Goal: Check status: Check status

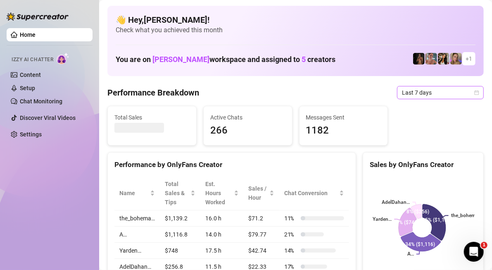
click at [434, 89] on span "Last 7 days" at bounding box center [440, 92] width 77 height 12
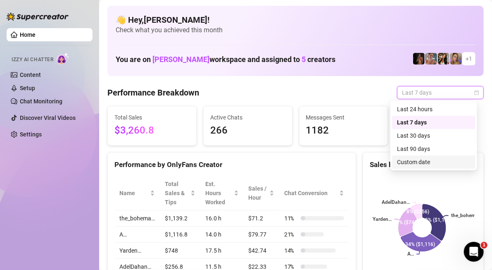
drag, startPoint x: 428, startPoint y: 160, endPoint x: 331, endPoint y: 85, distance: 122.4
click at [428, 160] on div "Custom date" at bounding box center [434, 161] width 74 height 9
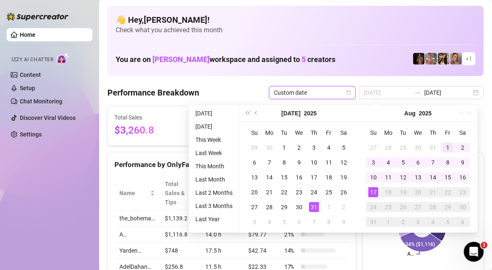
type input "[DATE]"
click at [448, 145] on div "1" at bounding box center [448, 148] width 10 height 10
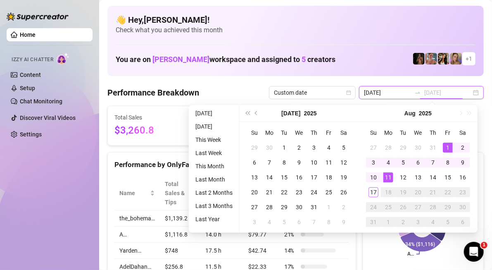
type input "[DATE]"
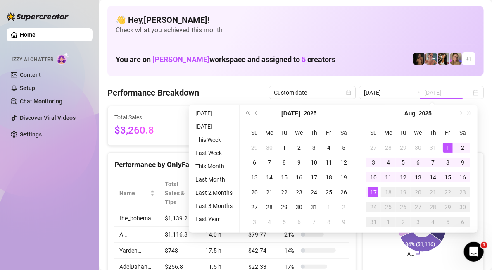
click at [369, 191] on div "17" at bounding box center [373, 192] width 10 height 10
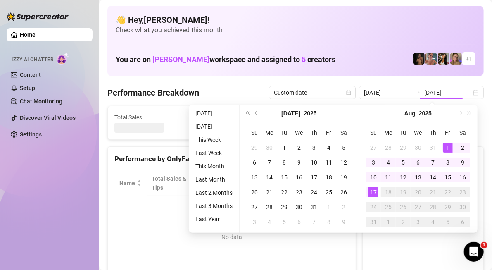
type input "[DATE]"
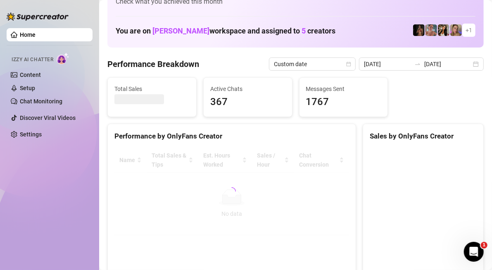
scroll to position [41, 0]
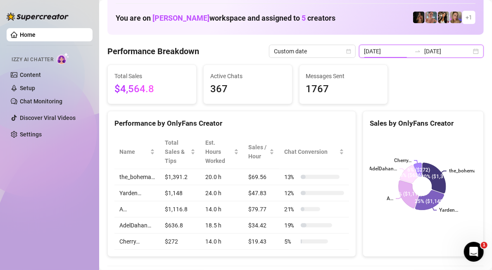
click at [380, 54] on input "[DATE]" at bounding box center [387, 51] width 47 height 9
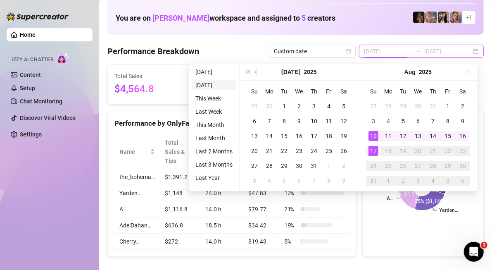
type input "2025-08-16"
type input "[DATE]"
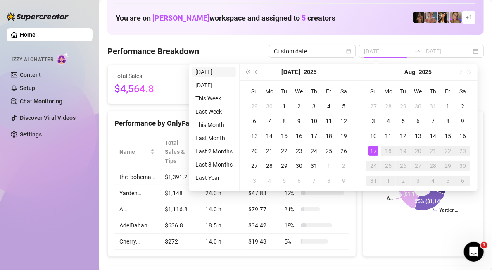
click at [208, 71] on li "[DATE]" at bounding box center [214, 72] width 44 height 10
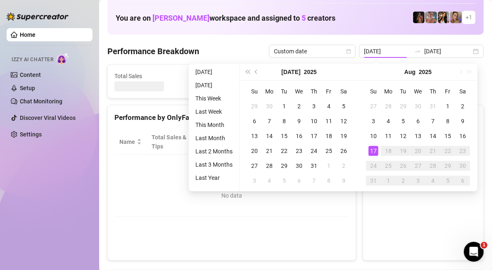
type input "[DATE]"
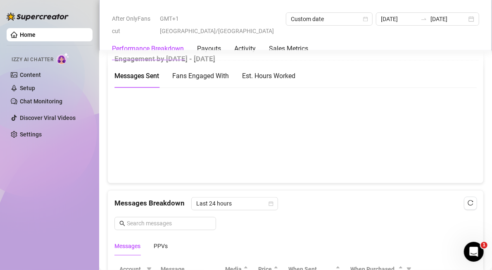
scroll to position [578, 0]
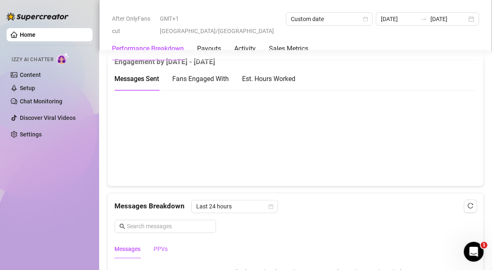
click at [157, 245] on div "PPVs" at bounding box center [161, 249] width 14 height 9
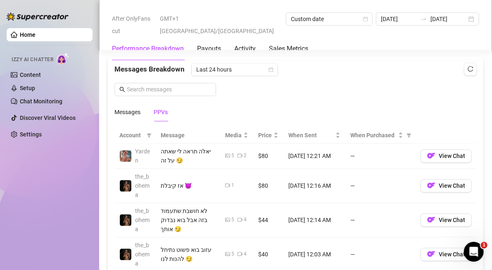
scroll to position [702, 0]
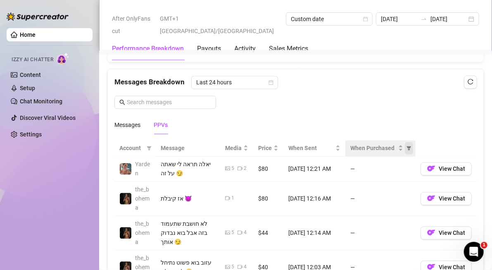
click at [407, 146] on icon "filter" at bounding box center [409, 148] width 5 height 4
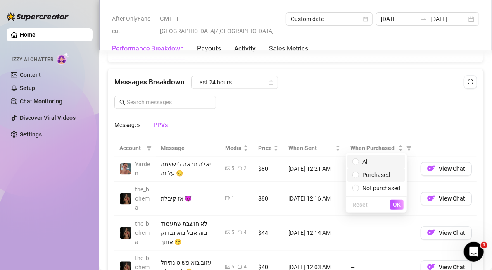
drag, startPoint x: 383, startPoint y: 160, endPoint x: 390, endPoint y: 178, distance: 19.3
click at [383, 159] on span "All" at bounding box center [376, 161] width 48 height 9
click at [373, 177] on span "Purchased" at bounding box center [376, 174] width 28 height 7
radio input "false"
radio input "true"
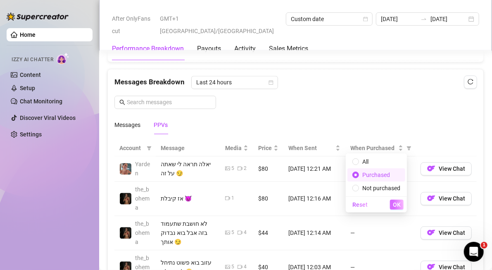
click at [399, 207] on span "OK" at bounding box center [397, 204] width 8 height 7
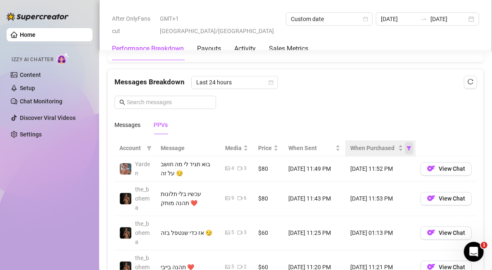
click at [406, 146] on icon "filter" at bounding box center [408, 148] width 5 height 5
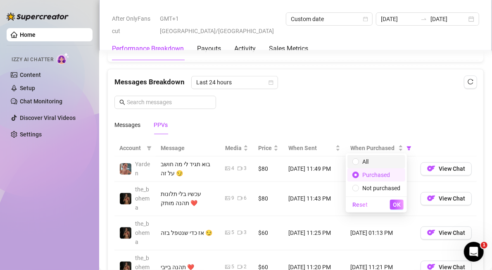
click at [378, 161] on span "All" at bounding box center [376, 161] width 48 height 9
radio input "true"
radio input "false"
click at [394, 202] on span "OK" at bounding box center [397, 204] width 8 height 7
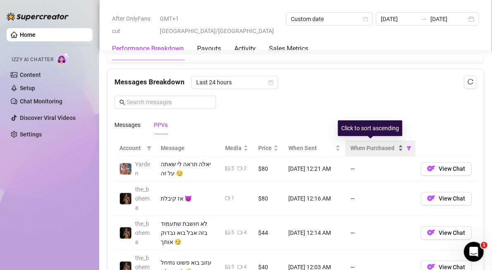
click at [371, 147] on span "When Purchased" at bounding box center [373, 148] width 46 height 9
click at [371, 148] on span "When Purchased" at bounding box center [373, 148] width 46 height 9
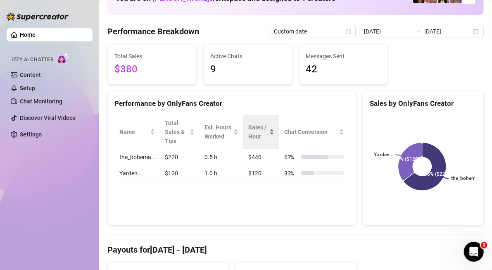
scroll to position [41, 0]
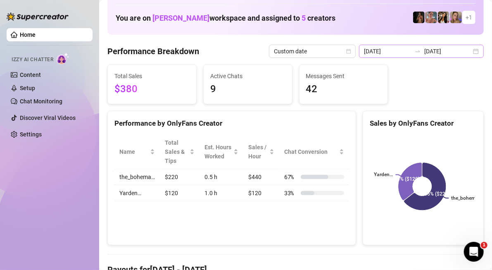
click at [471, 50] on div "2025-08-17 2025-08-17" at bounding box center [421, 51] width 125 height 13
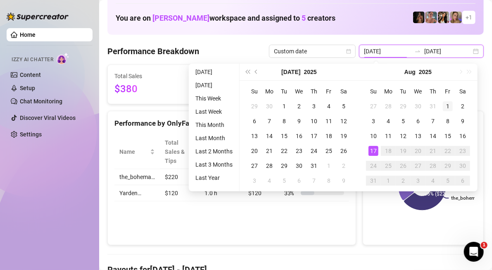
type input "[DATE]"
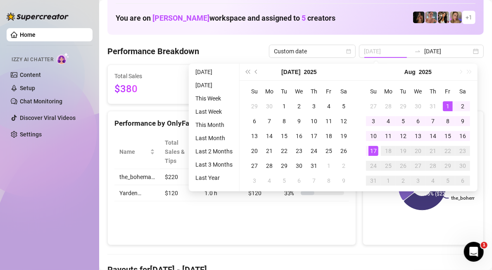
click at [446, 102] on div "1" at bounding box center [448, 106] width 10 height 10
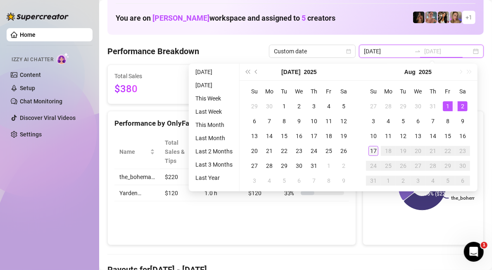
type input "[DATE]"
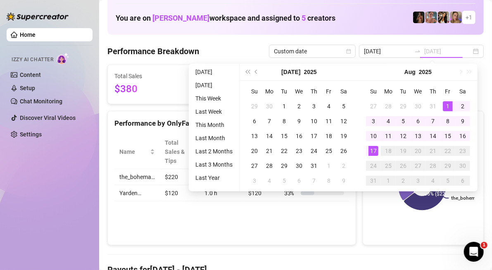
drag, startPoint x: 374, startPoint y: 146, endPoint x: 330, endPoint y: 198, distance: 68.3
click at [374, 146] on div "17" at bounding box center [373, 151] width 10 height 10
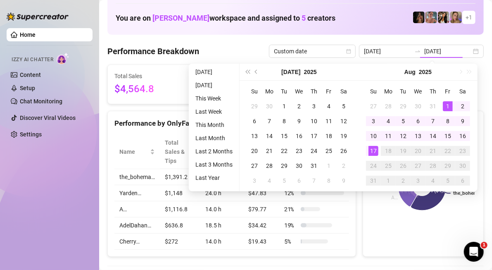
type input "[DATE]"
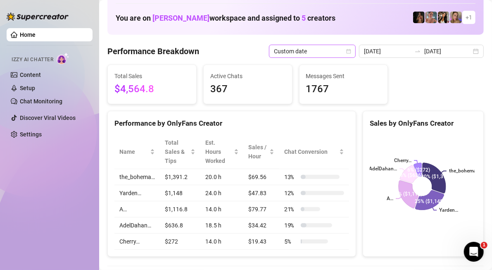
click at [329, 50] on span "Custom date" at bounding box center [312, 51] width 77 height 12
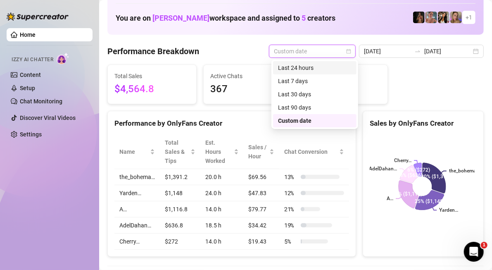
click at [336, 55] on span "Custom date" at bounding box center [312, 51] width 77 height 12
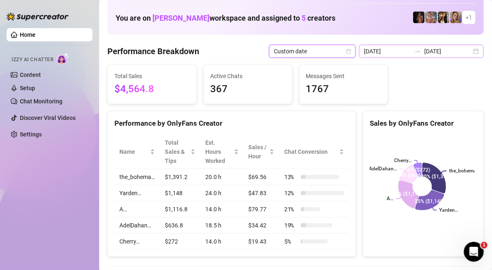
click at [414, 50] on icon "swap-right" at bounding box center [417, 51] width 7 height 7
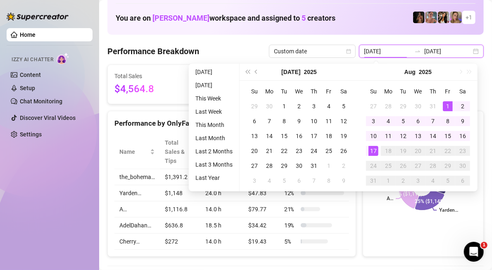
click at [470, 51] on div "2025-08-01 2025-08-17" at bounding box center [421, 51] width 125 height 13
type input "2025-08-16"
type input "[DATE]"
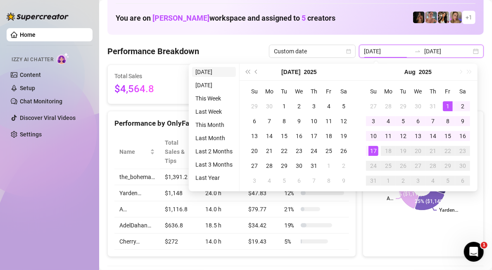
type input "[DATE]"
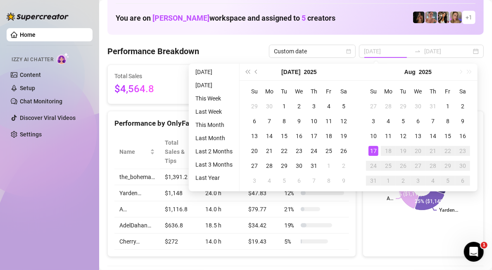
click at [210, 73] on li "[DATE]" at bounding box center [214, 72] width 44 height 10
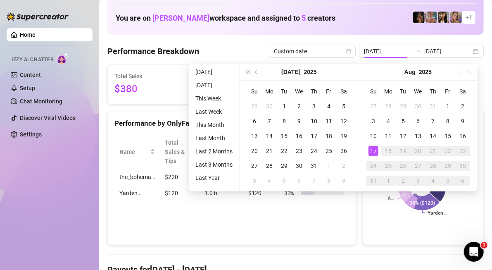
type input "[DATE]"
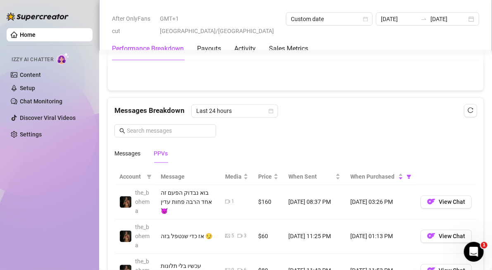
scroll to position [702, 0]
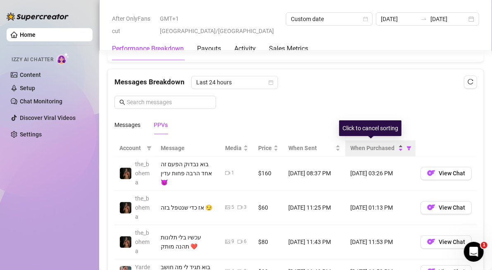
click at [395, 144] on div "When Purchased" at bounding box center [376, 148] width 53 height 9
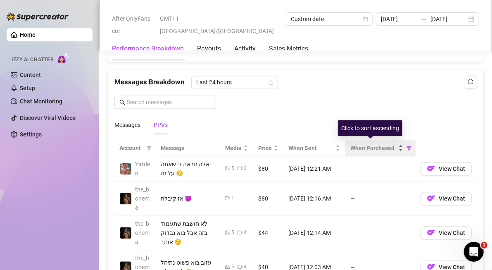
click at [396, 144] on div "When Purchased" at bounding box center [376, 148] width 53 height 9
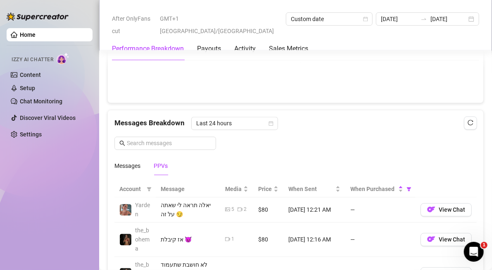
scroll to position [661, 0]
click at [406, 187] on icon "filter" at bounding box center [408, 189] width 5 height 5
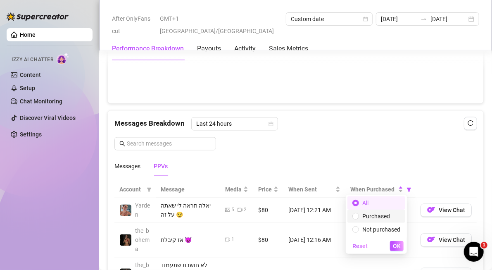
click at [381, 213] on span "Purchased" at bounding box center [376, 216] width 28 height 7
radio input "false"
radio input "true"
click at [396, 246] on span "OK" at bounding box center [397, 245] width 8 height 7
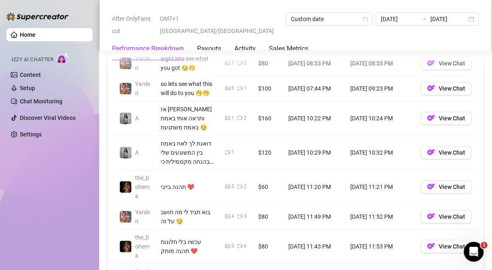
scroll to position [991, 0]
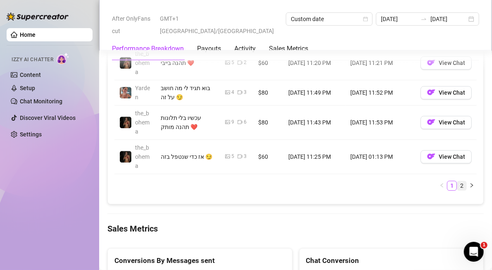
click at [459, 190] on link "2" at bounding box center [461, 185] width 9 height 9
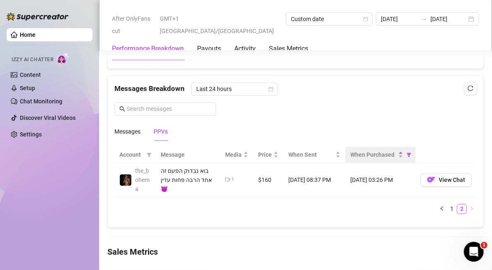
scroll to position [661, 0]
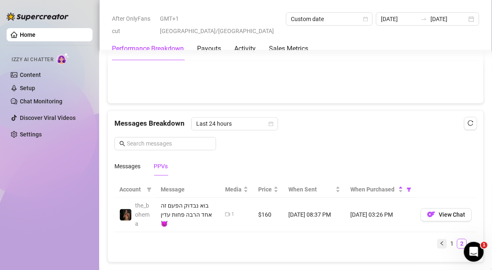
click at [440, 241] on icon "left" at bounding box center [441, 243] width 2 height 4
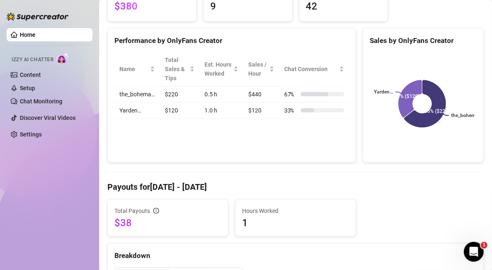
scroll to position [165, 0]
